Goal: Information Seeking & Learning: Learn about a topic

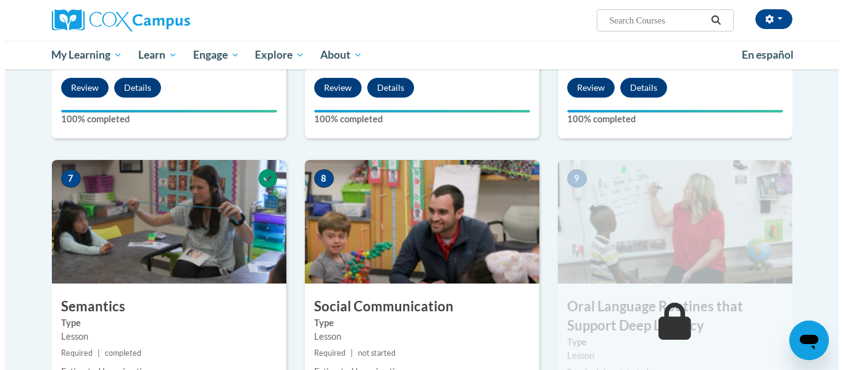
scroll to position [788, 0]
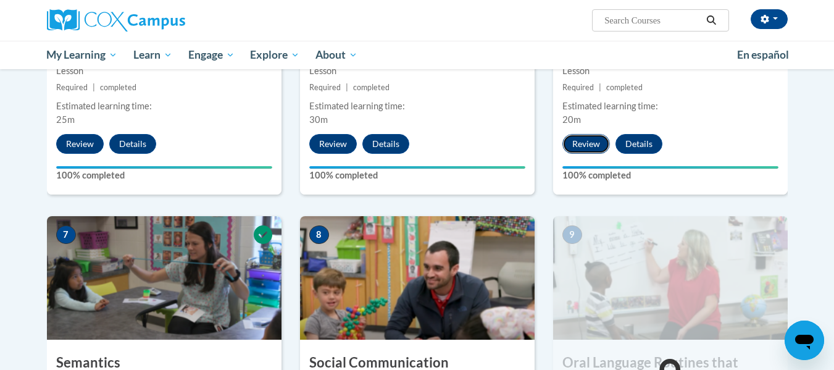
drag, startPoint x: 585, startPoint y: 147, endPoint x: 570, endPoint y: 144, distance: 15.1
click at [570, 144] on button "Review" at bounding box center [586, 144] width 48 height 20
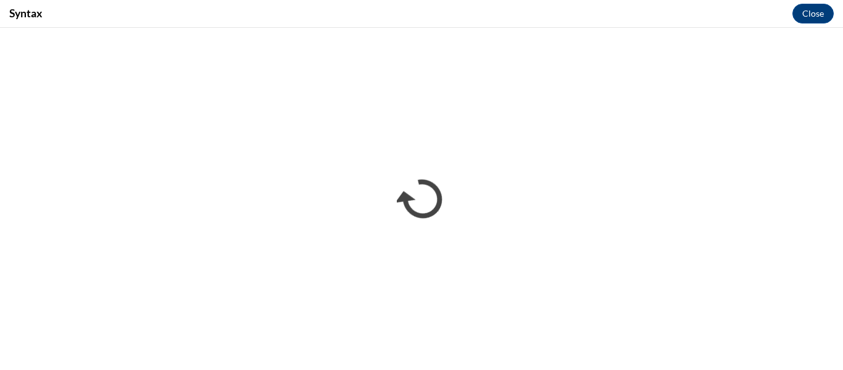
scroll to position [0, 0]
